Goal: Browse casually

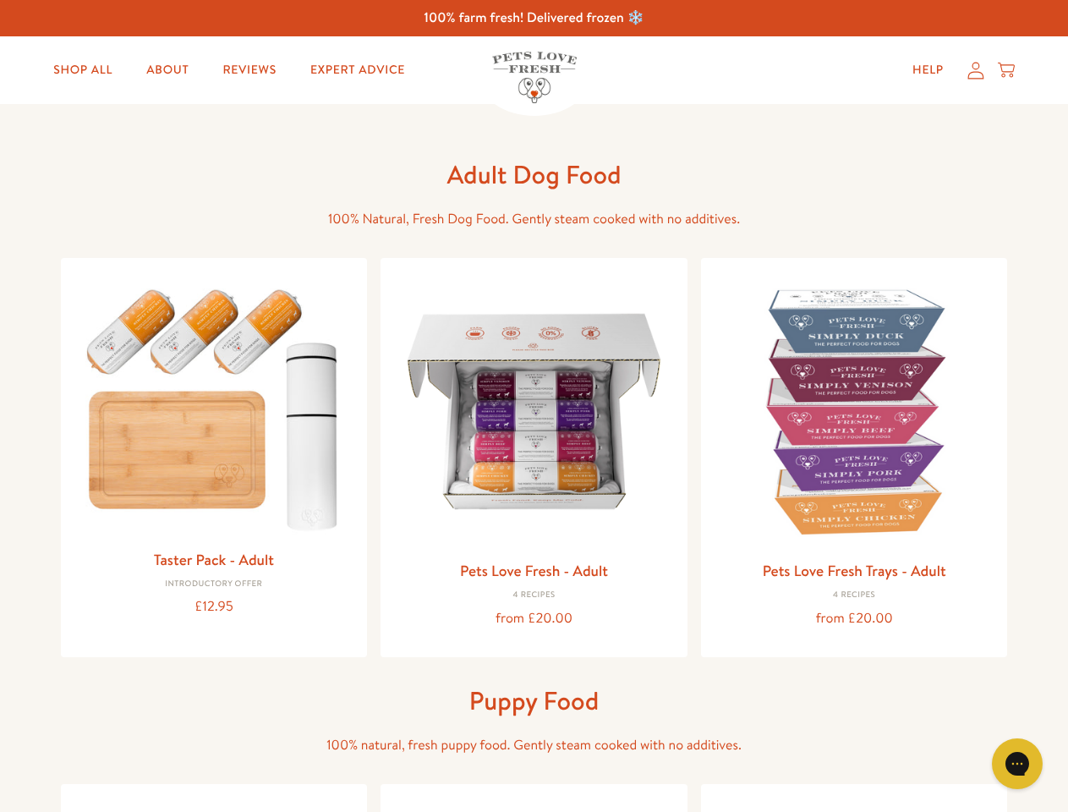
click at [1018, 764] on icon "Gorgias live chat" at bounding box center [1017, 763] width 16 height 16
